Goal: Register for event/course

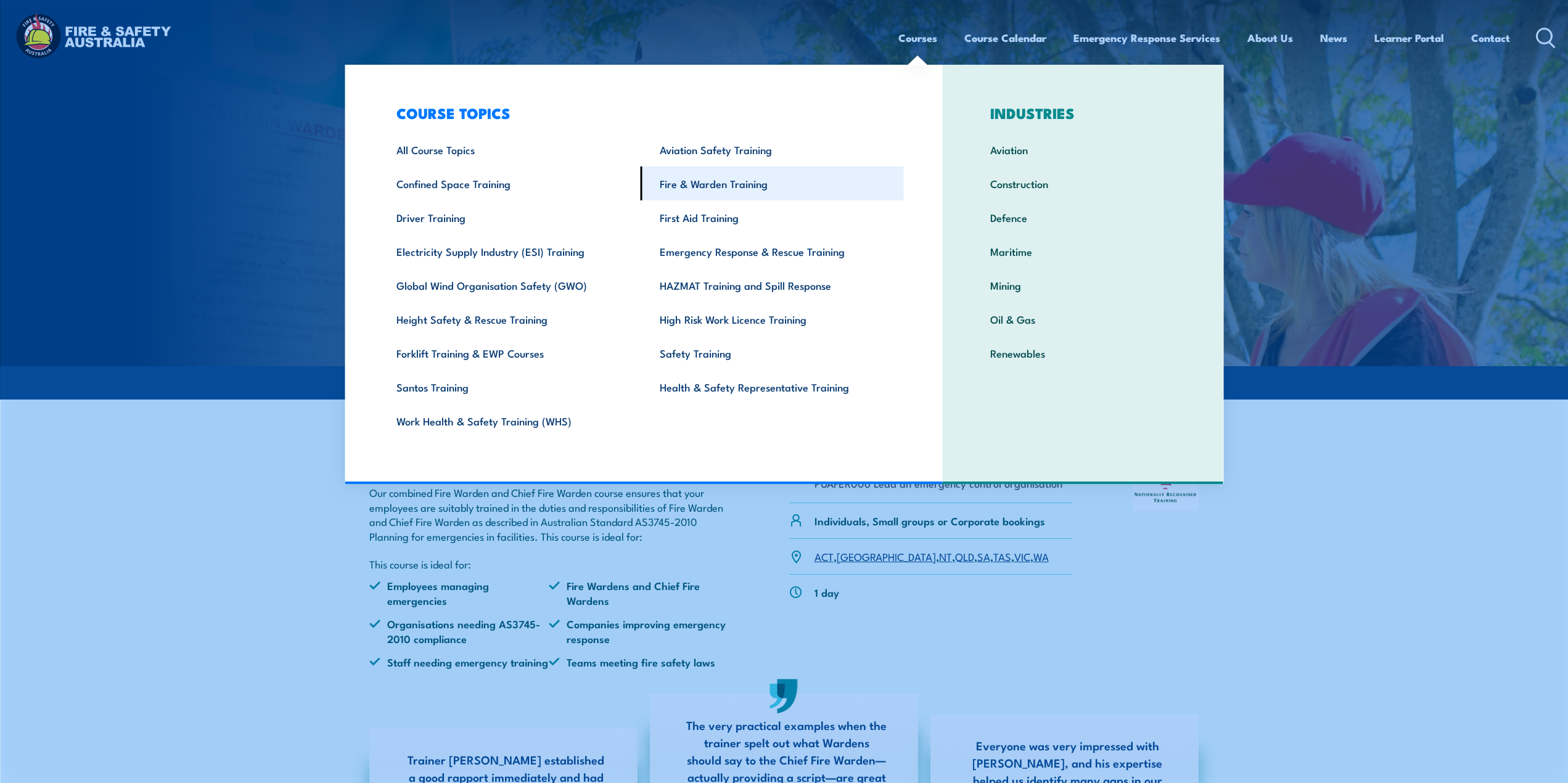
click at [716, 188] on link "Fire & Warden Training" at bounding box center [771, 183] width 263 height 34
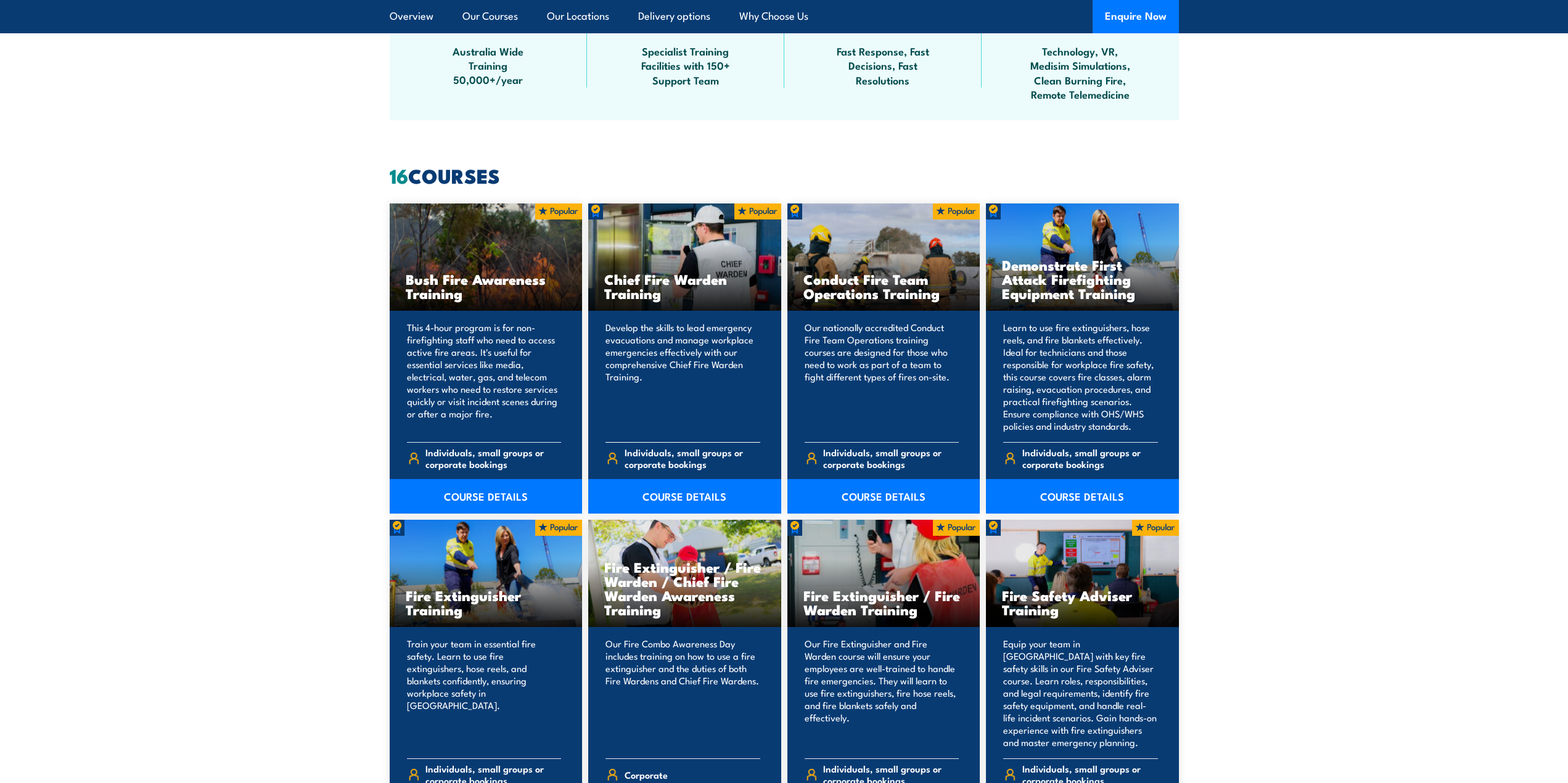
scroll to position [925, 0]
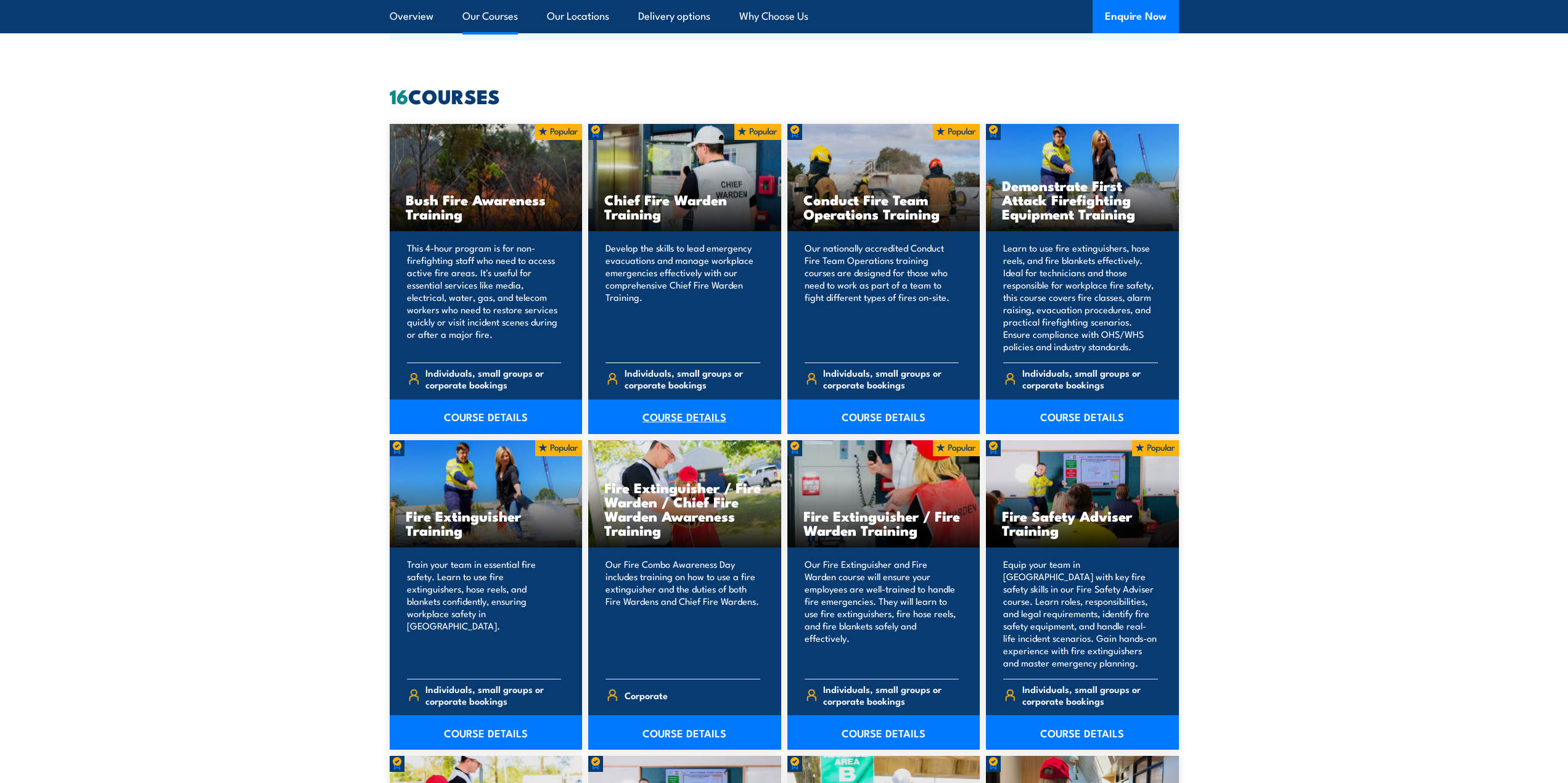
click at [684, 414] on link "COURSE DETAILS" at bounding box center [684, 417] width 193 height 35
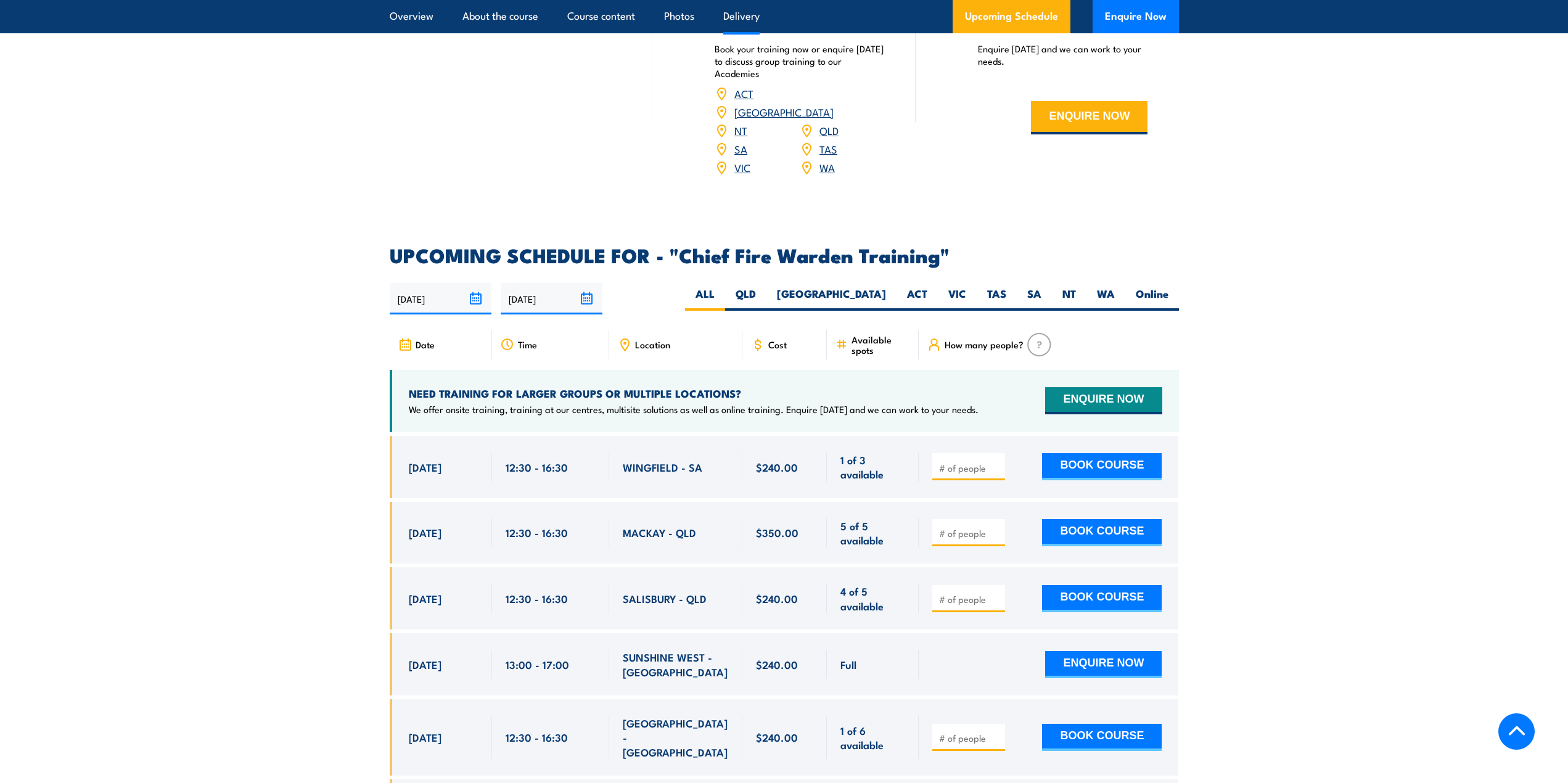
scroll to position [1973, 0]
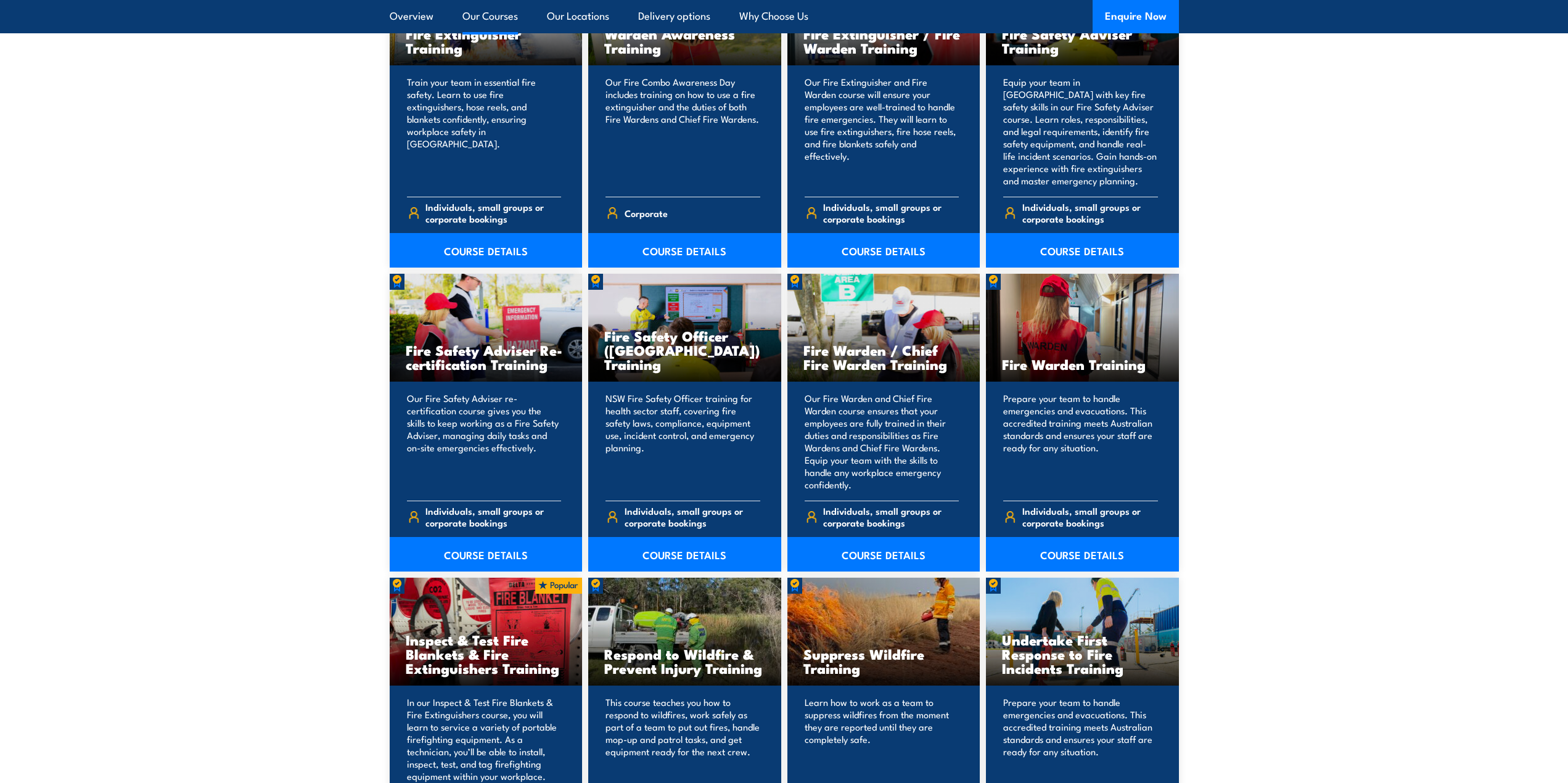
scroll to position [1418, 0]
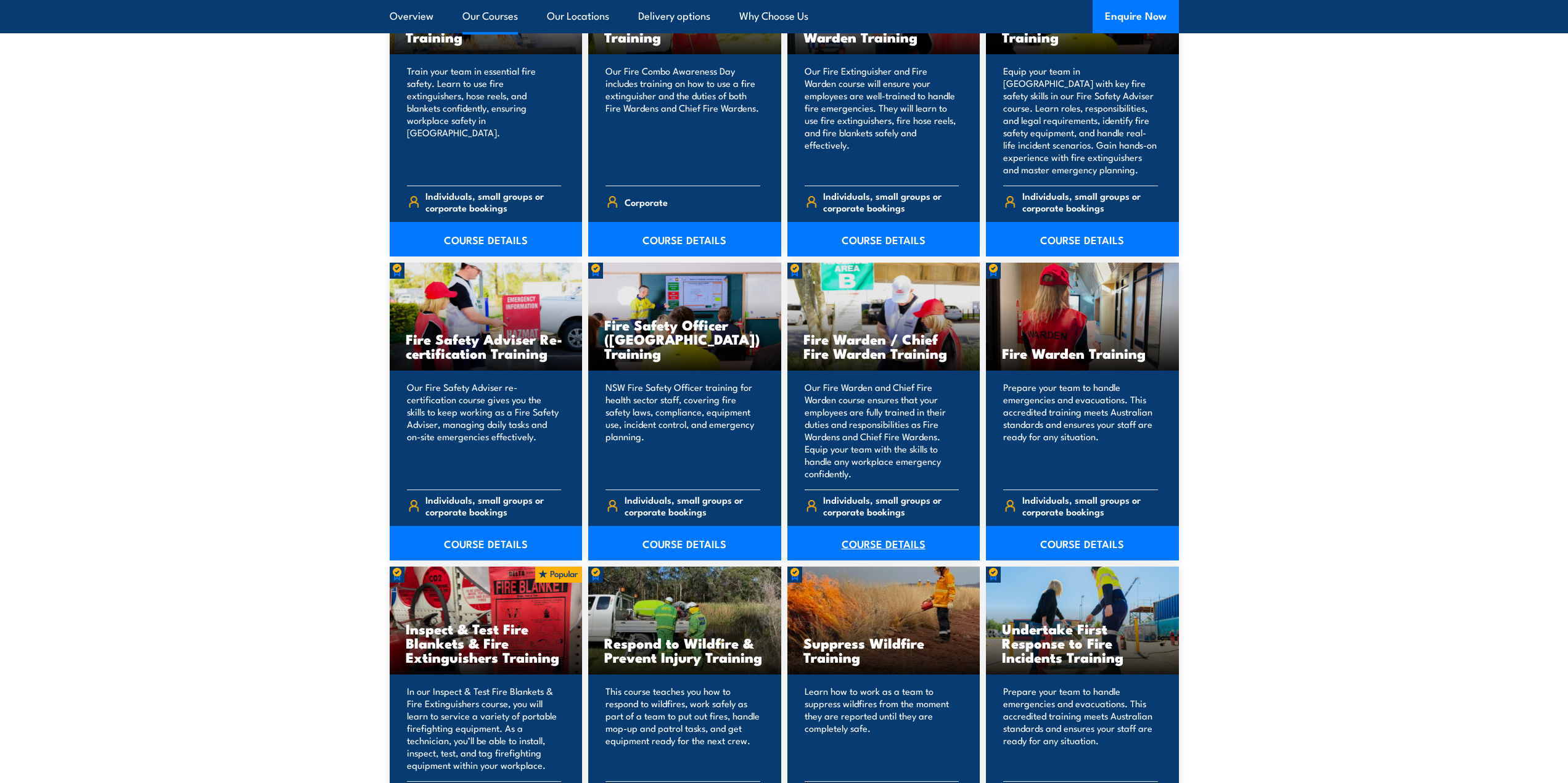
click at [871, 541] on link "COURSE DETAILS" at bounding box center [884, 543] width 193 height 35
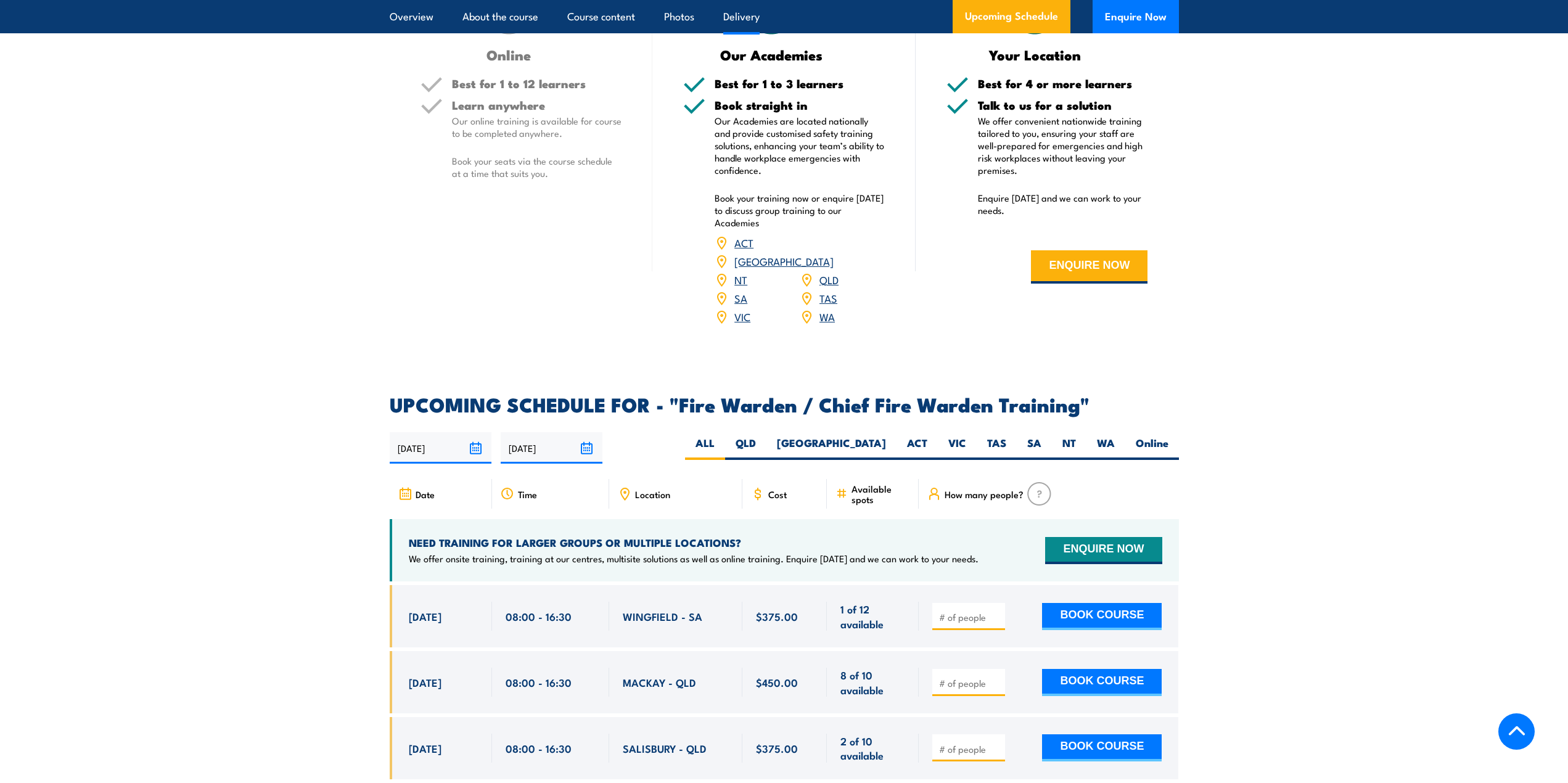
scroll to position [1788, 0]
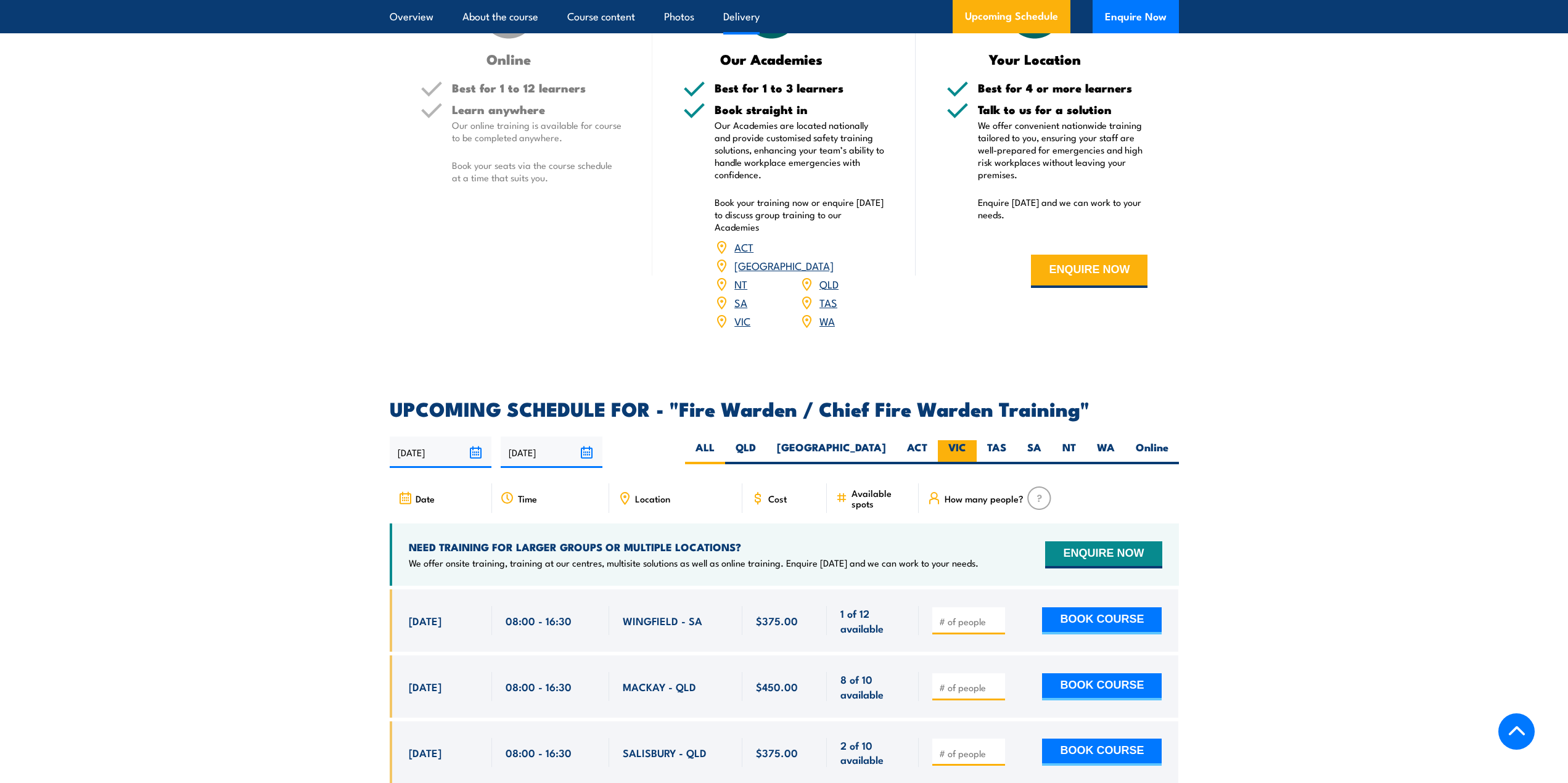
click at [957, 446] on label "VIC" at bounding box center [957, 452] width 39 height 24
click at [966, 446] on input "VIC" at bounding box center [970, 444] width 8 height 8
radio input "true"
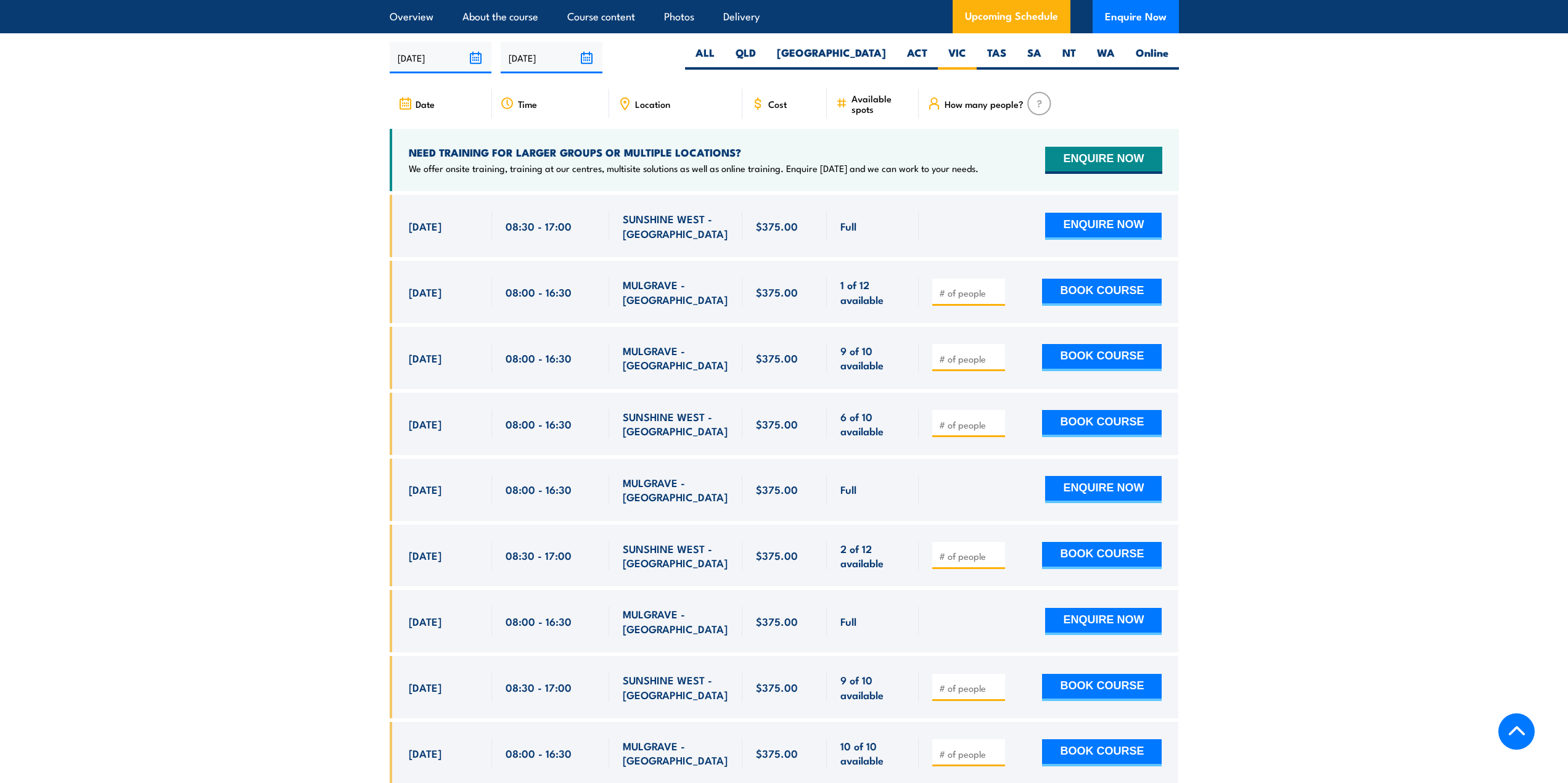
scroll to position [2184, 0]
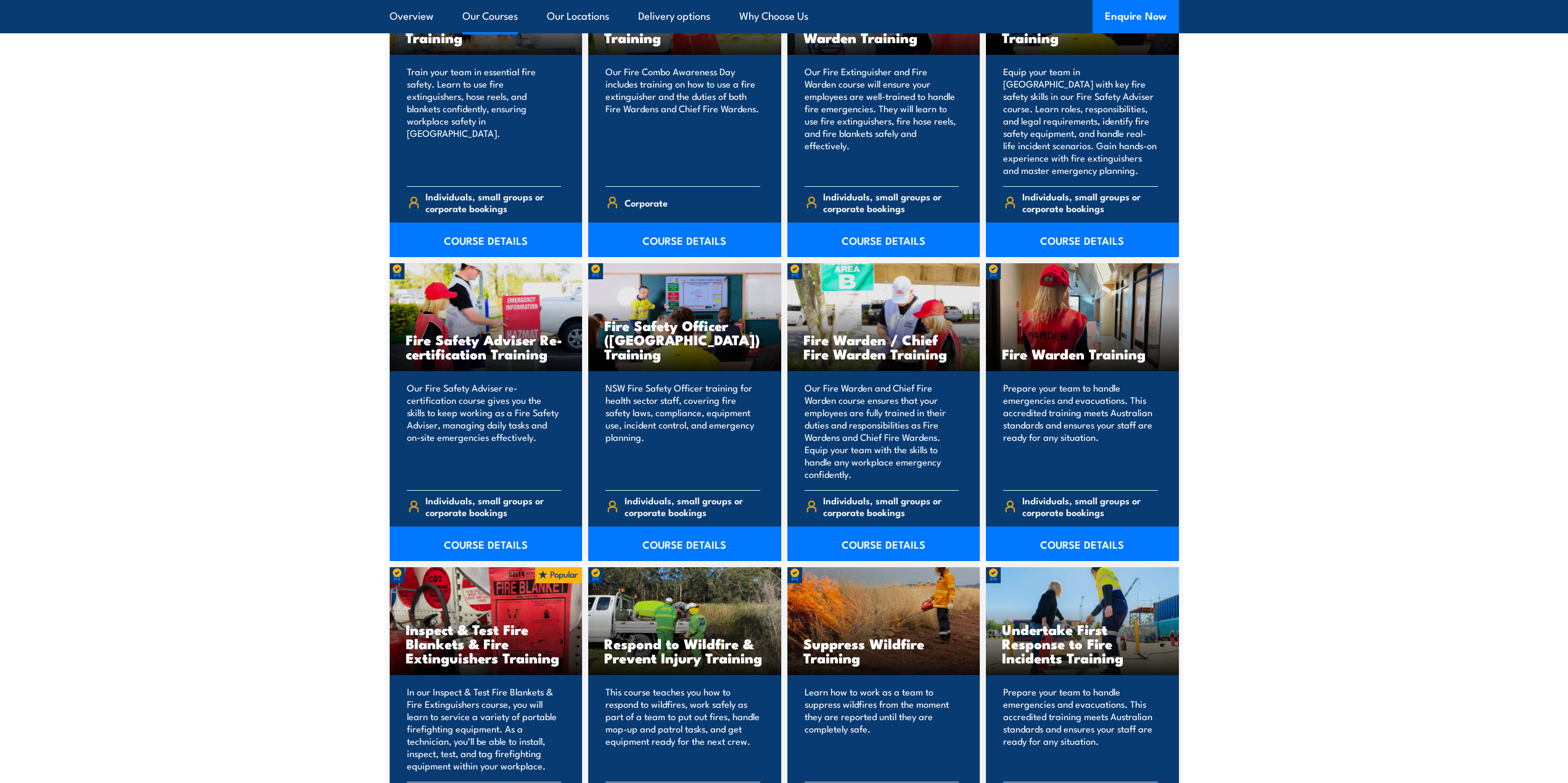
scroll to position [1418, 0]
